Goal: Transaction & Acquisition: Purchase product/service

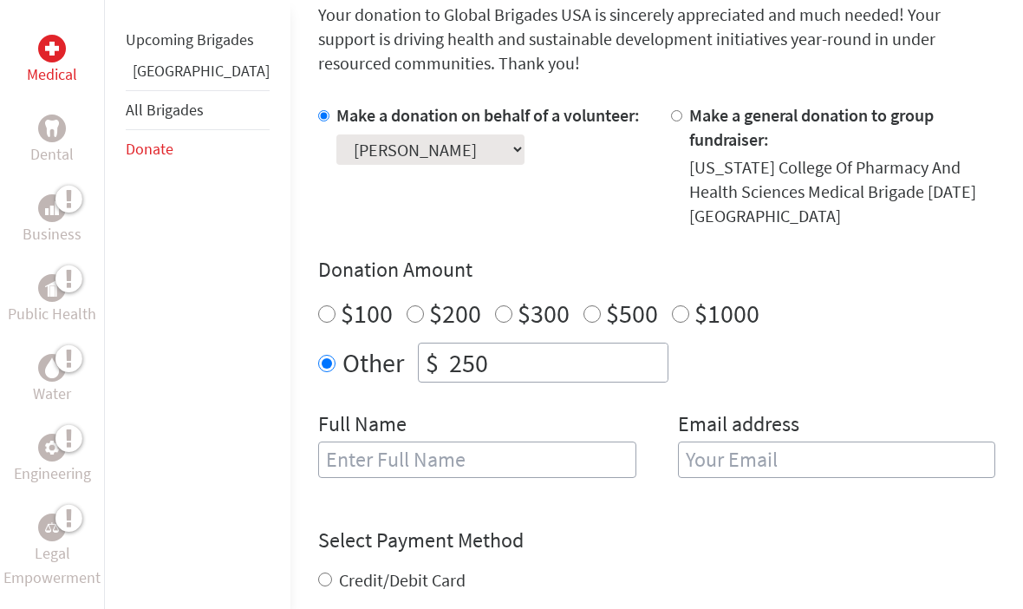
scroll to position [493, 0]
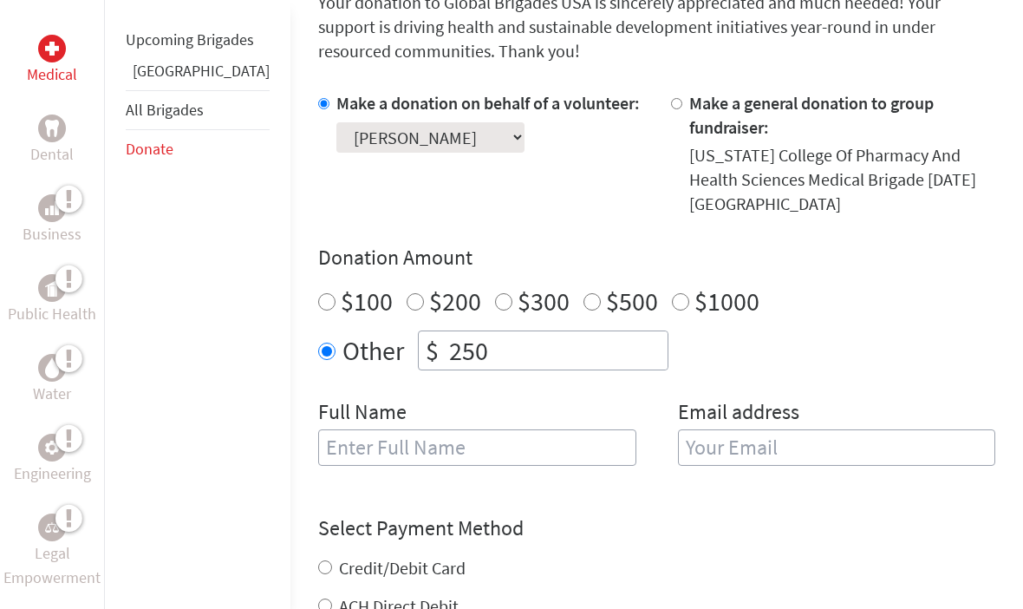
click at [492, 430] on input "text" at bounding box center [477, 448] width 318 height 36
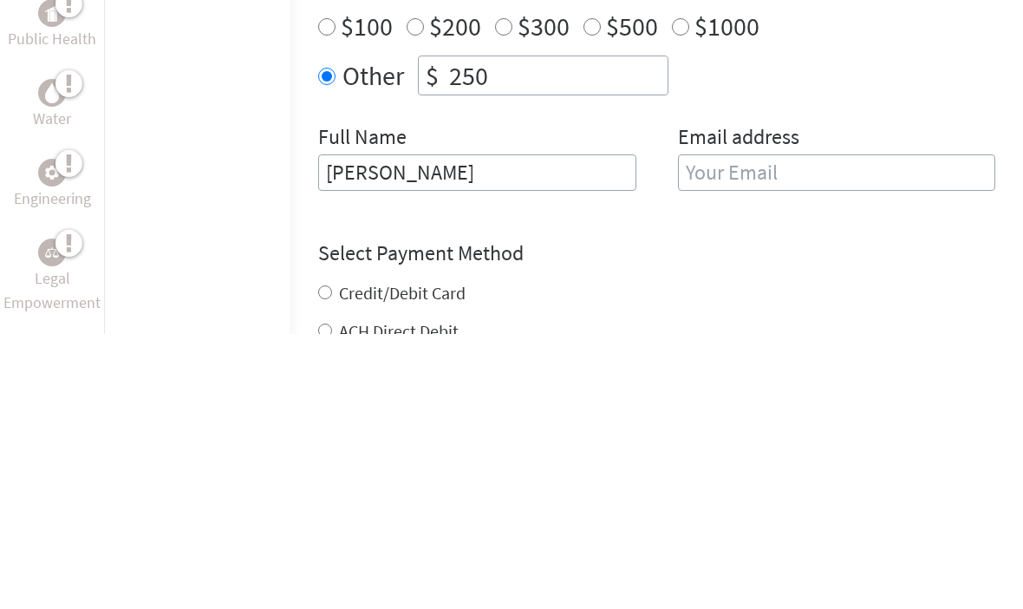
click at [490, 430] on input "[PERSON_NAME]" at bounding box center [477, 448] width 318 height 36
type input "[PERSON_NAME]"
click at [762, 430] on input "email" at bounding box center [837, 448] width 318 height 36
type input "[EMAIL_ADDRESS][DOMAIN_NAME]"
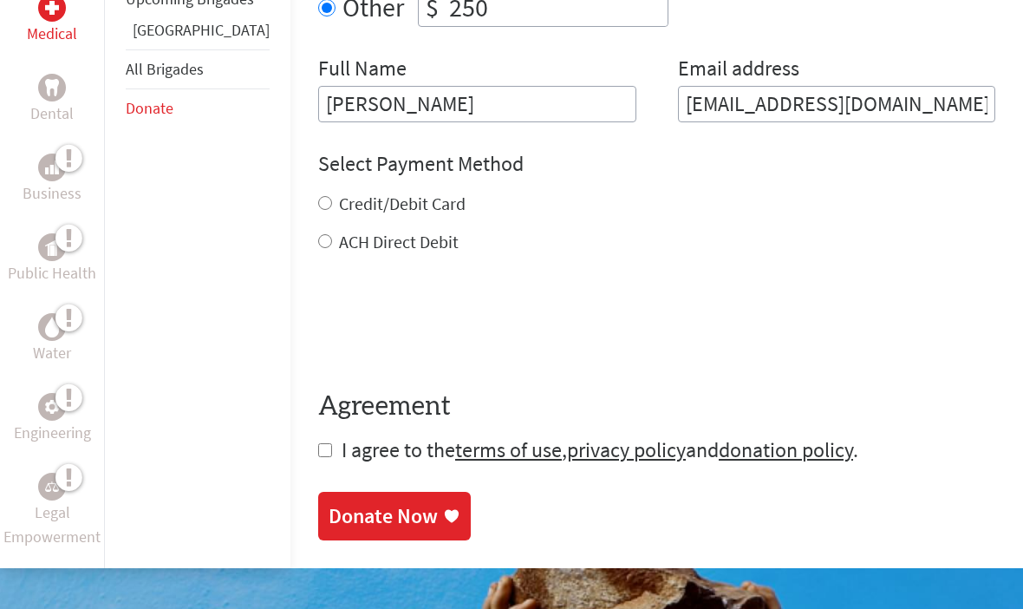
click at [372, 193] on label "Credit/Debit Card" at bounding box center [402, 204] width 127 height 22
click at [332, 197] on input "Credit/Debit Card" at bounding box center [325, 204] width 14 height 14
radio input "true"
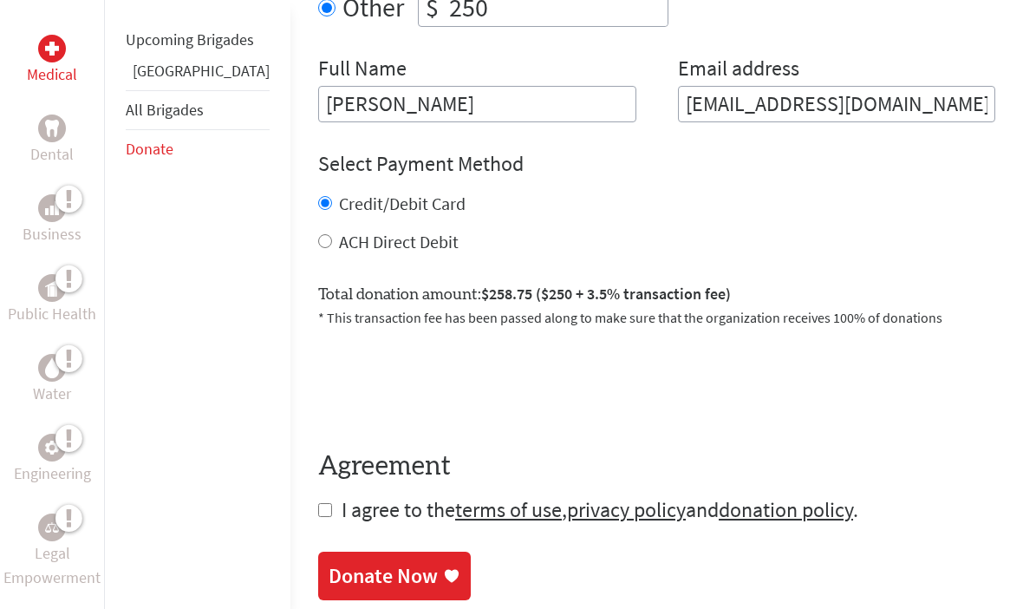
click at [318, 502] on form "Make a donation on behalf of a volunteer: Select a volunteer... [PERSON_NAME] […" at bounding box center [656, 136] width 677 height 776
click at [342, 496] on span "I agree to the terms of use , privacy policy and donation policy ." at bounding box center [600, 509] width 517 height 27
click at [318, 503] on input "checkbox" at bounding box center [325, 510] width 14 height 14
checkbox input "true"
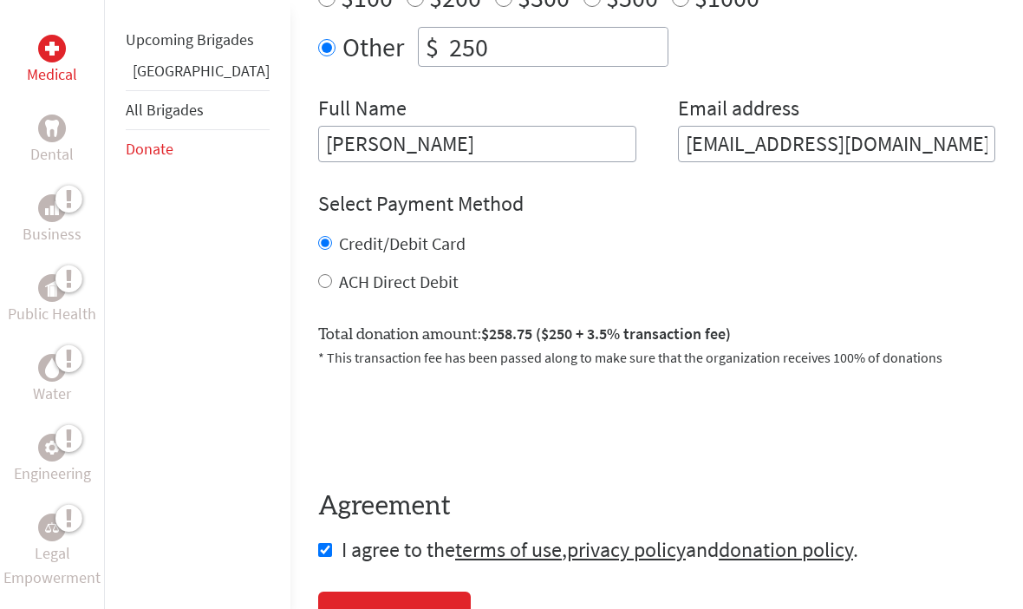
scroll to position [796, 0]
click at [364, 603] on div "Donate Now" at bounding box center [383, 617] width 109 height 28
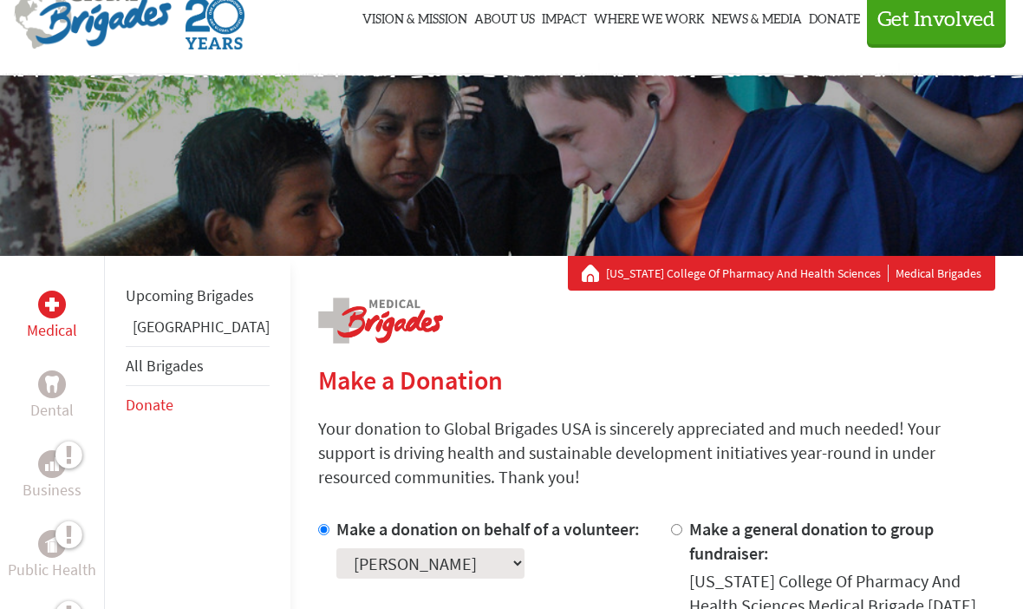
scroll to position [70, 0]
